Goal: Find specific page/section: Find specific page/section

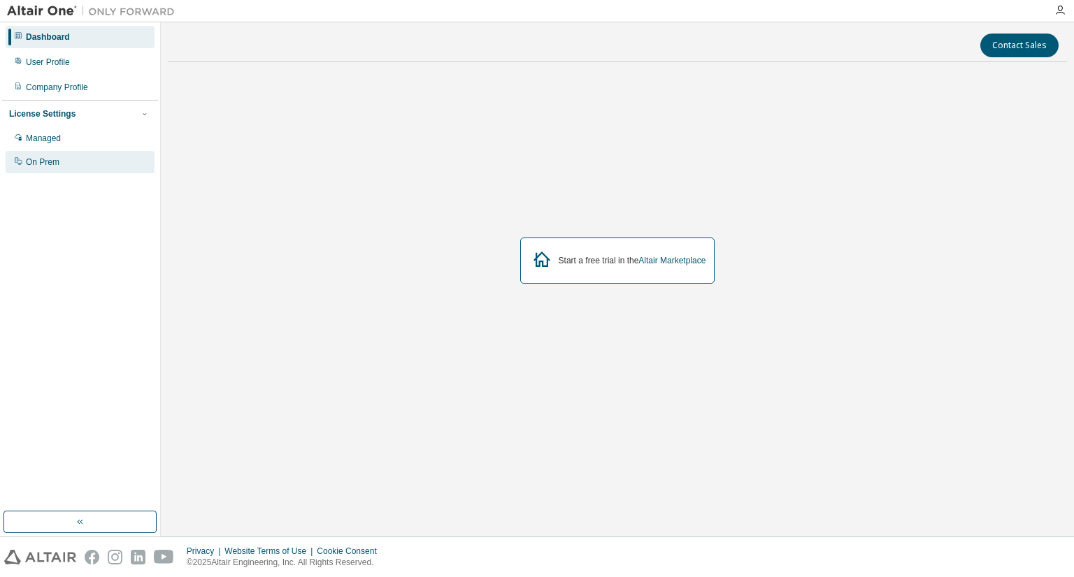
click at [37, 164] on div "On Prem" at bounding box center [43, 162] width 34 height 11
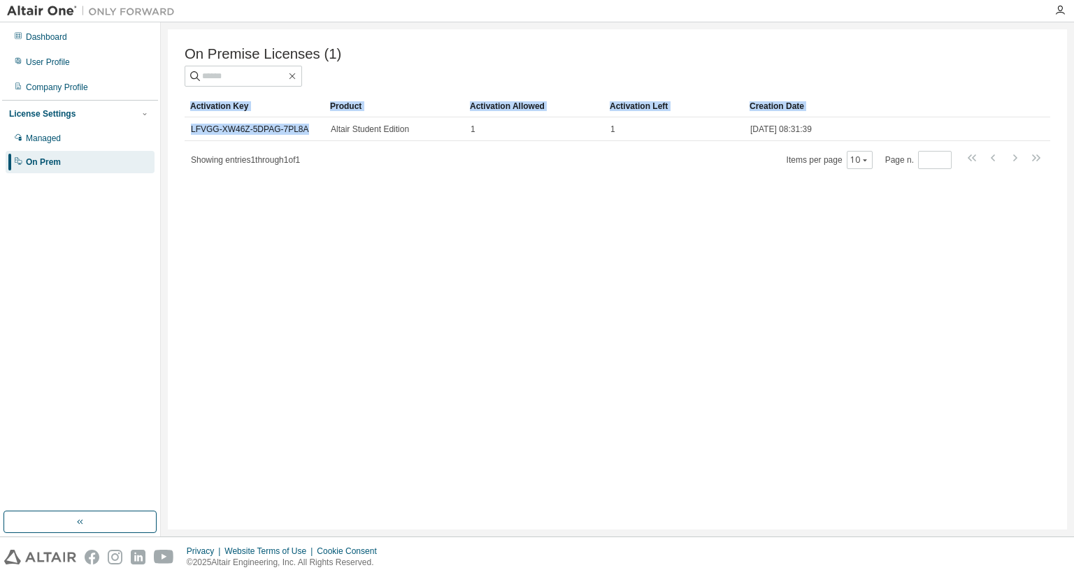
drag, startPoint x: 308, startPoint y: 132, endPoint x: 182, endPoint y: 133, distance: 125.8
click at [182, 133] on div "On Premise Licenses (1) Clear Load Save Save As Field Operator Value Select fil…" at bounding box center [617, 279] width 899 height 500
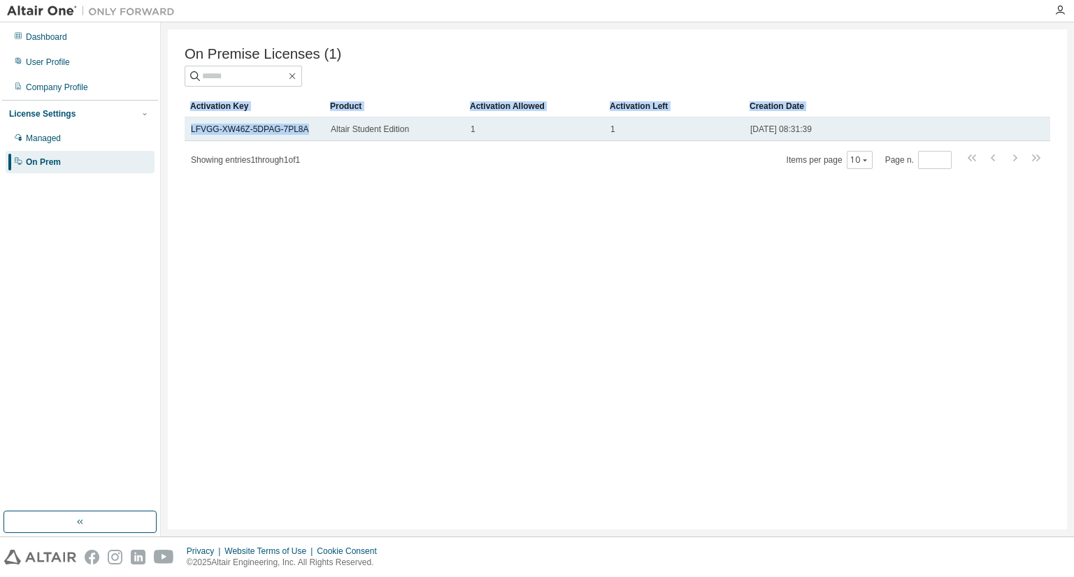
click at [308, 130] on div "LFVGG-XW46Z-5DPAG-7PL8A" at bounding box center [254, 129] width 127 height 11
drag, startPoint x: 308, startPoint y: 130, endPoint x: 188, endPoint y: 131, distance: 120.2
click at [188, 131] on td "LFVGG-XW46Z-5DPAG-7PL8A" at bounding box center [255, 129] width 140 height 24
drag, startPoint x: 188, startPoint y: 131, endPoint x: 282, endPoint y: 124, distance: 94.6
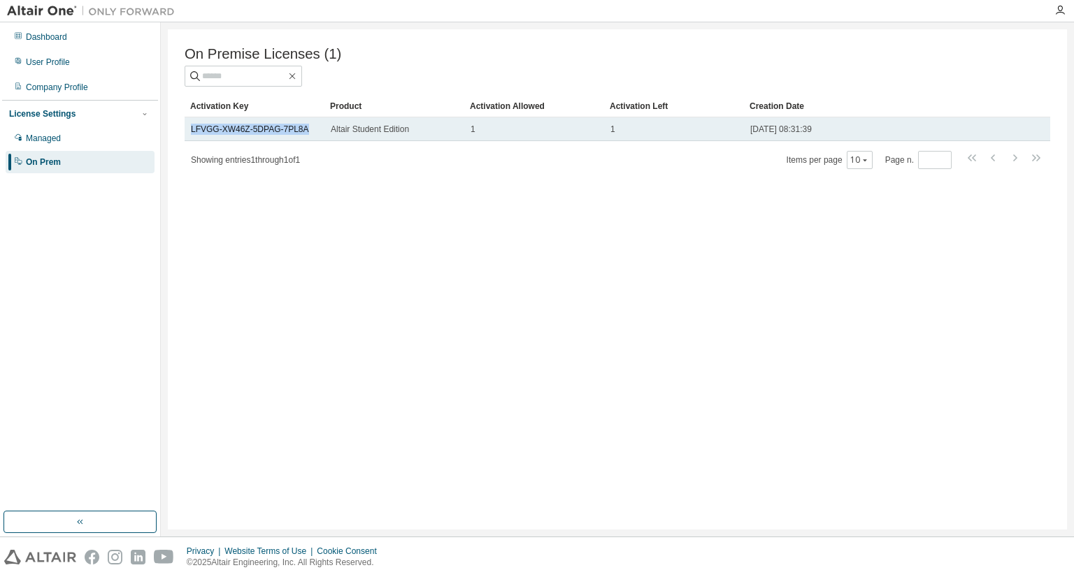
click at [282, 124] on td "LFVGG-XW46Z-5DPAG-7PL8A" at bounding box center [255, 129] width 140 height 24
